Goal: Information Seeking & Learning: Understand process/instructions

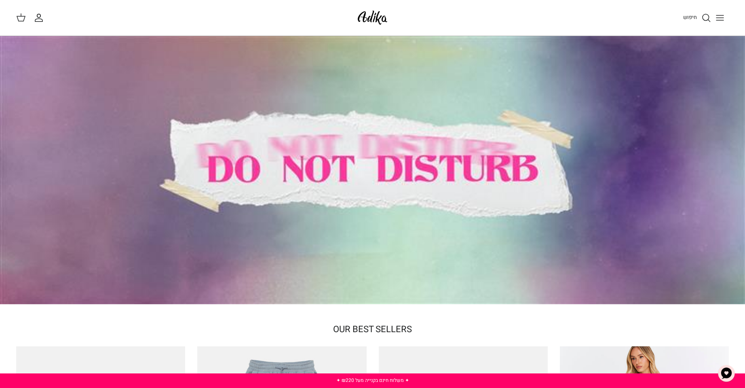
click at [711, 15] on icon "חיפוש" at bounding box center [707, 18] width 10 height 10
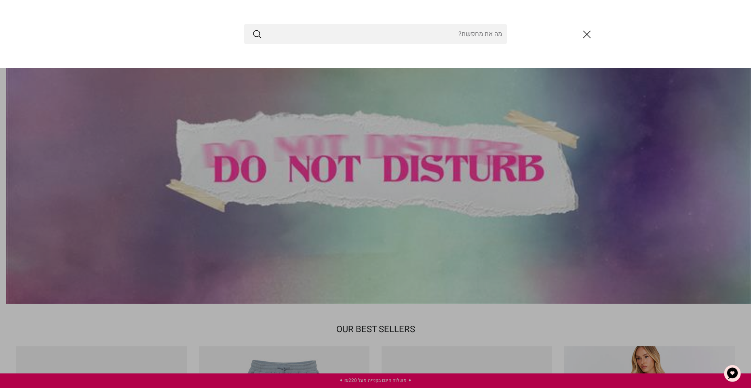
click at [619, 20] on div at bounding box center [375, 34] width 751 height 68
click at [593, 33] on icon "סגור" at bounding box center [587, 34] width 14 height 14
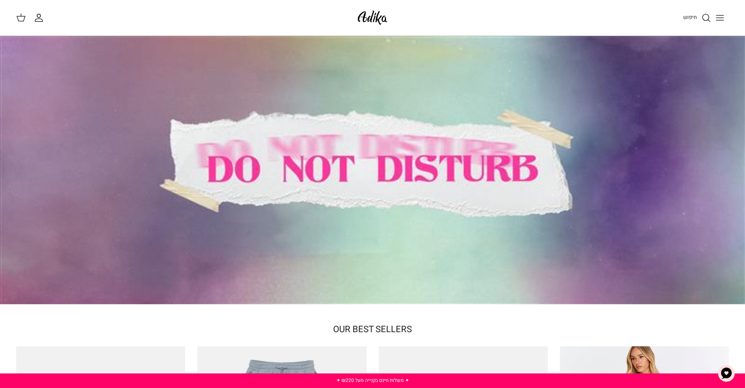
click at [725, 19] on button "Toggle menu" at bounding box center [720, 18] width 18 height 18
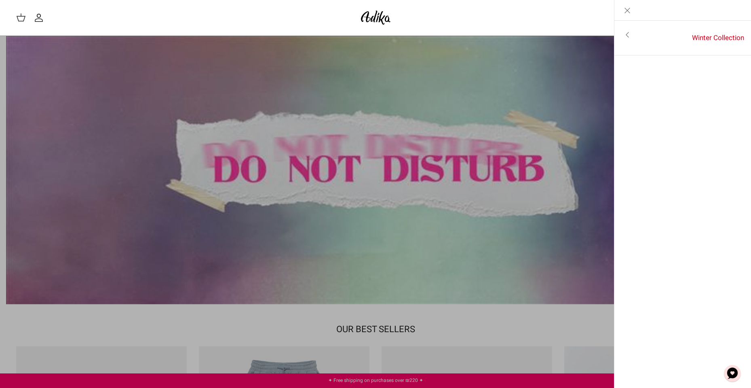
click at [401, 121] on link "Toggle menu" at bounding box center [375, 194] width 751 height 388
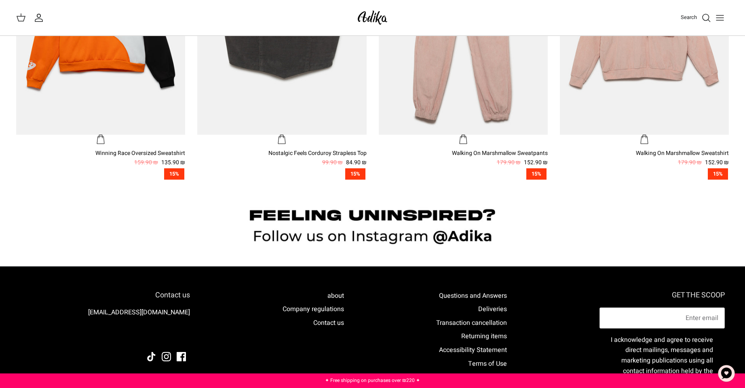
scroll to position [884, 0]
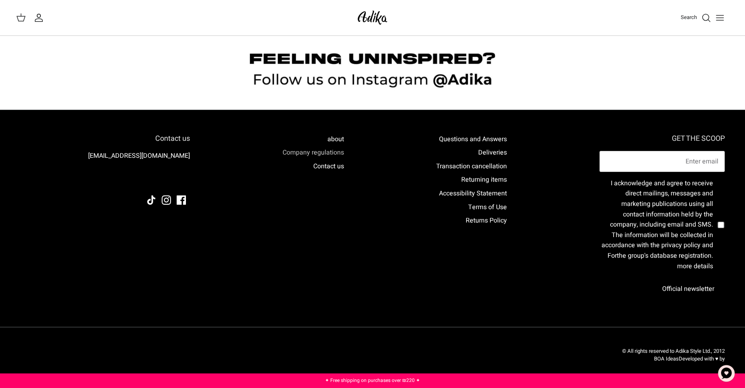
click at [331, 156] on font "Company regulations" at bounding box center [313, 153] width 61 height 10
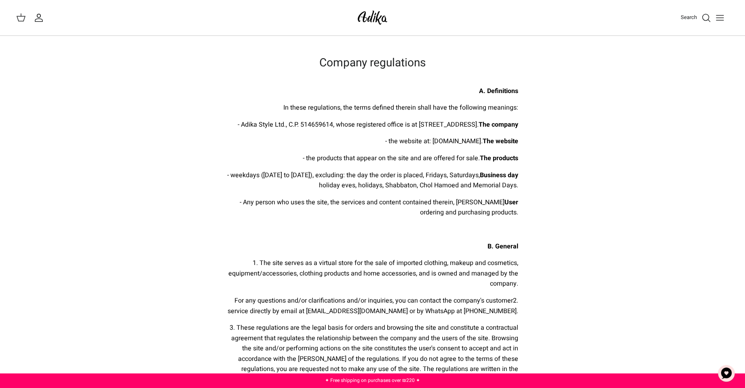
drag, startPoint x: 586, startPoint y: 161, endPoint x: 604, endPoint y: 108, distance: 56.0
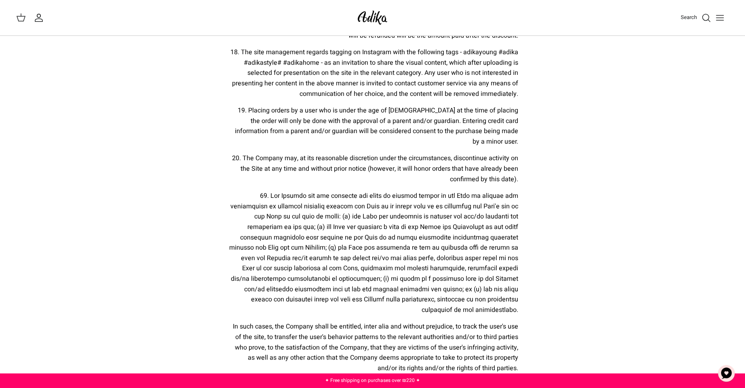
scroll to position [976, 0]
